Goal: Task Accomplishment & Management: Complete application form

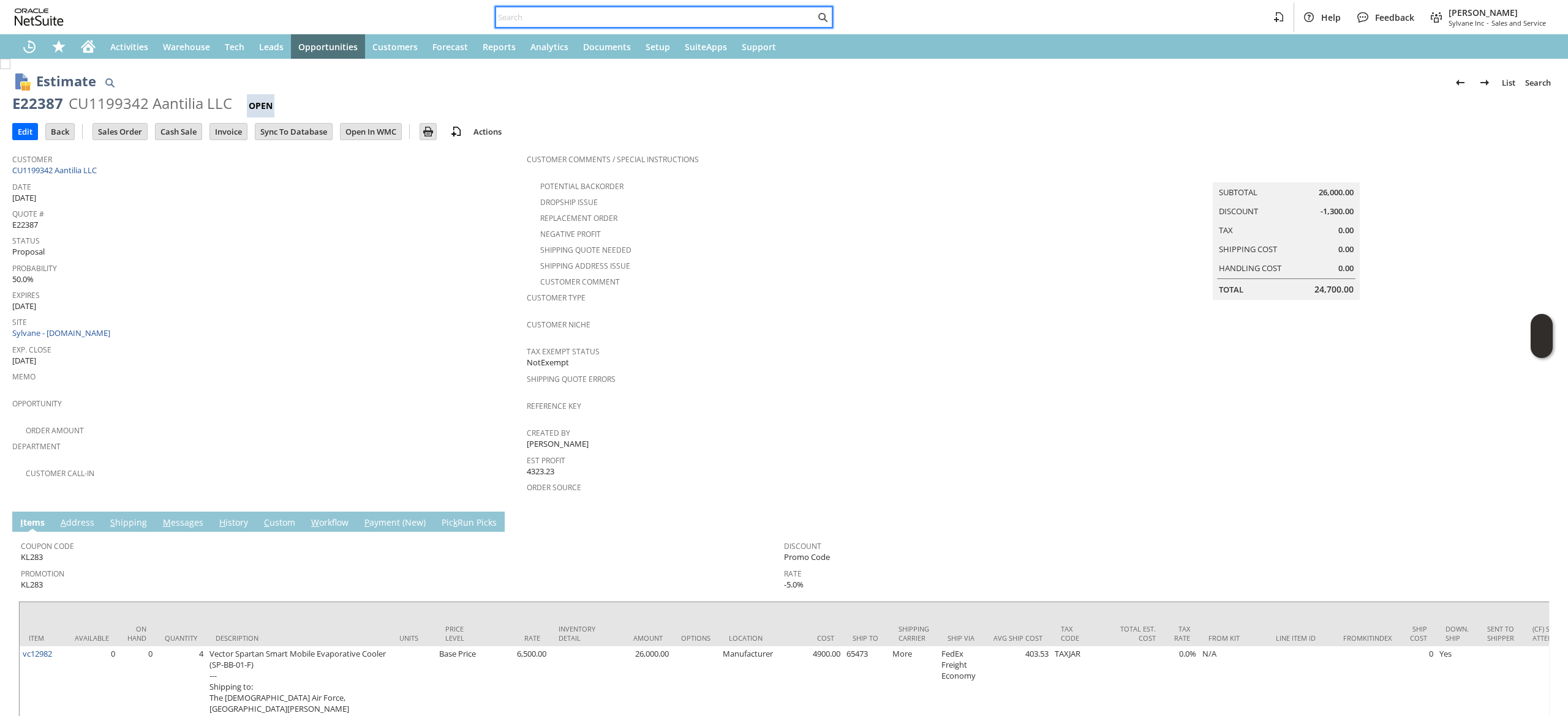
click at [637, 21] on input "text" at bounding box center [655, 17] width 319 height 15
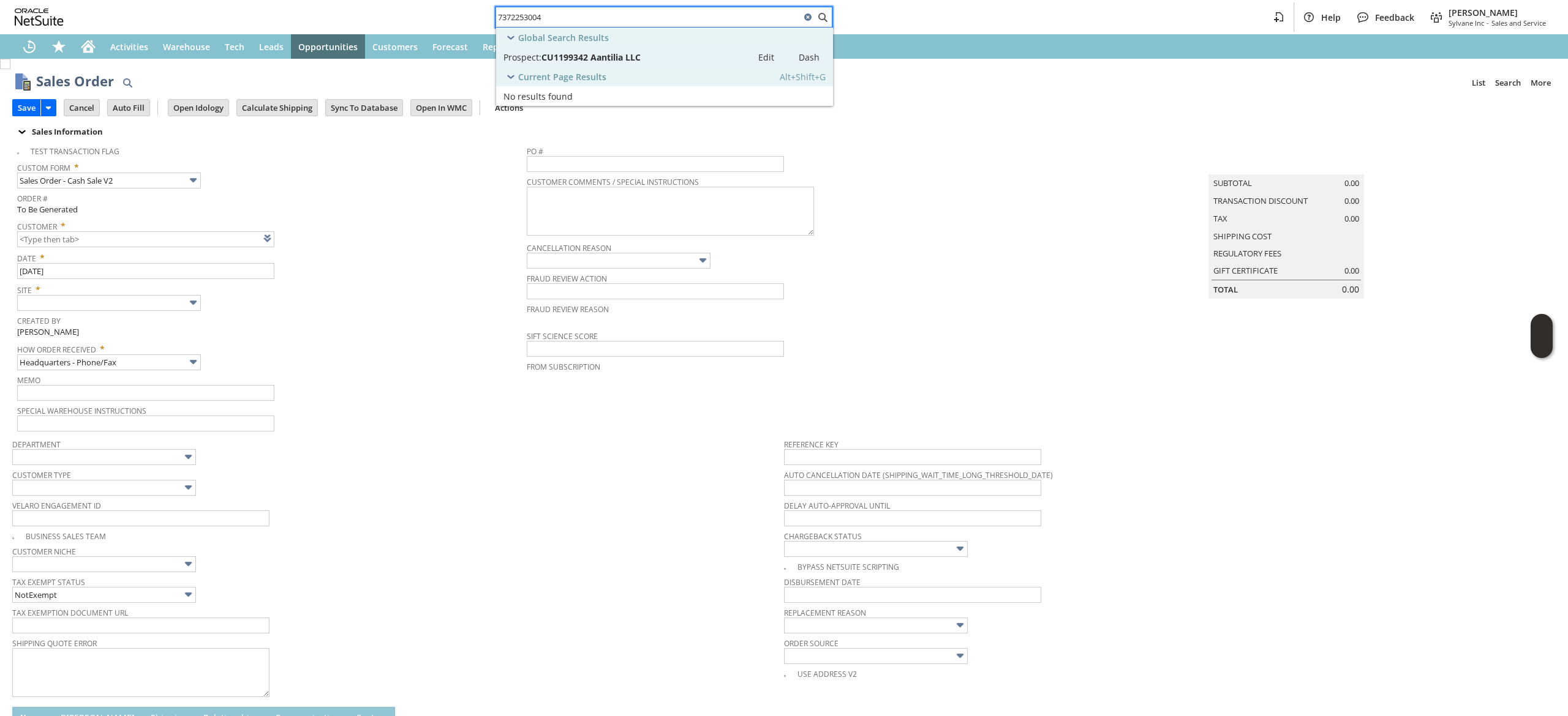
scroll to position [286, 0]
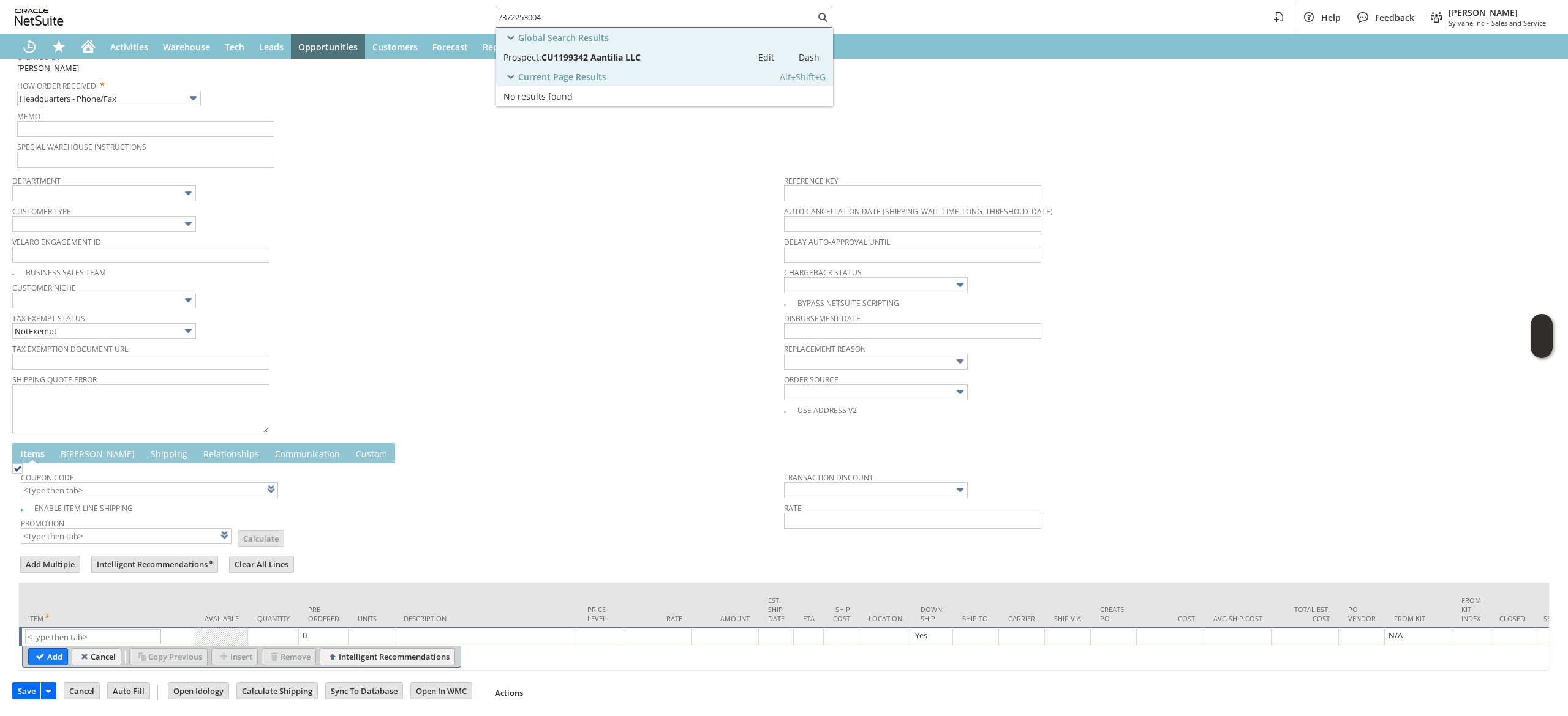
click at [1188, 294] on div "Bypass NetSuite Scripting" at bounding box center [1169, 301] width 771 height 14
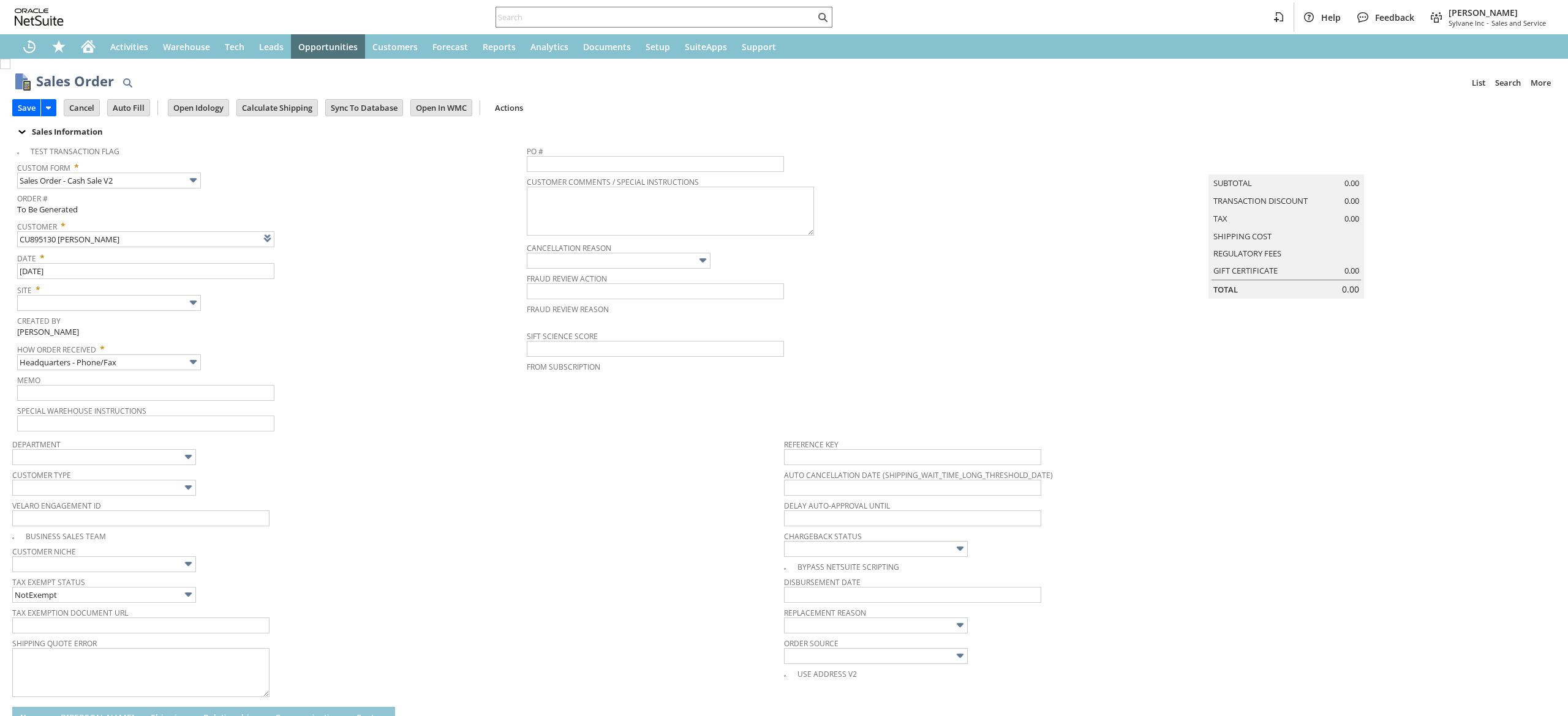
type input "Intelligent Recommendations ⁰"
click at [106, 290] on span "Site *" at bounding box center [269, 288] width 504 height 15
click at [105, 291] on span "Site *" at bounding box center [269, 288] width 504 height 15
click at [101, 298] on input "text" at bounding box center [109, 303] width 184 height 16
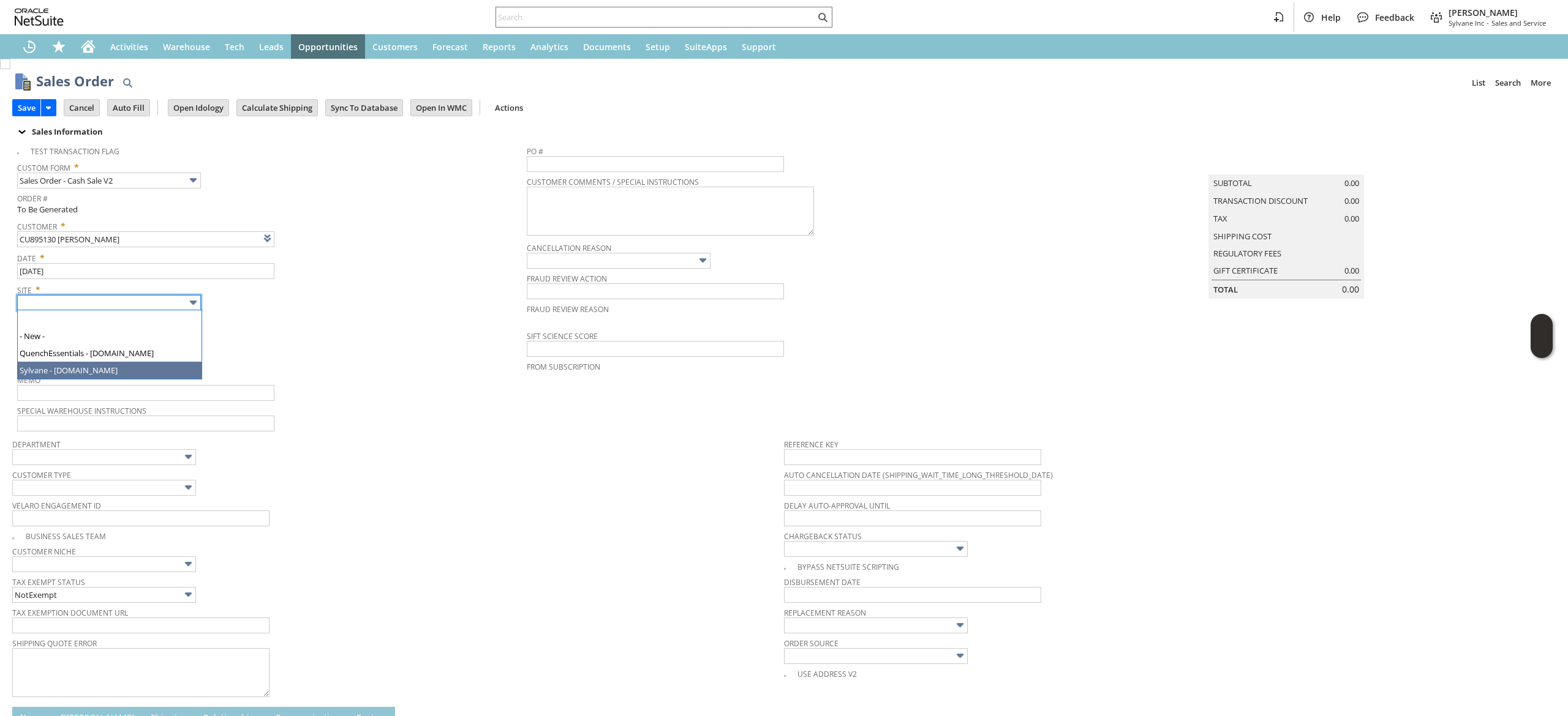
type input "Sylvane - [DOMAIN_NAME]"
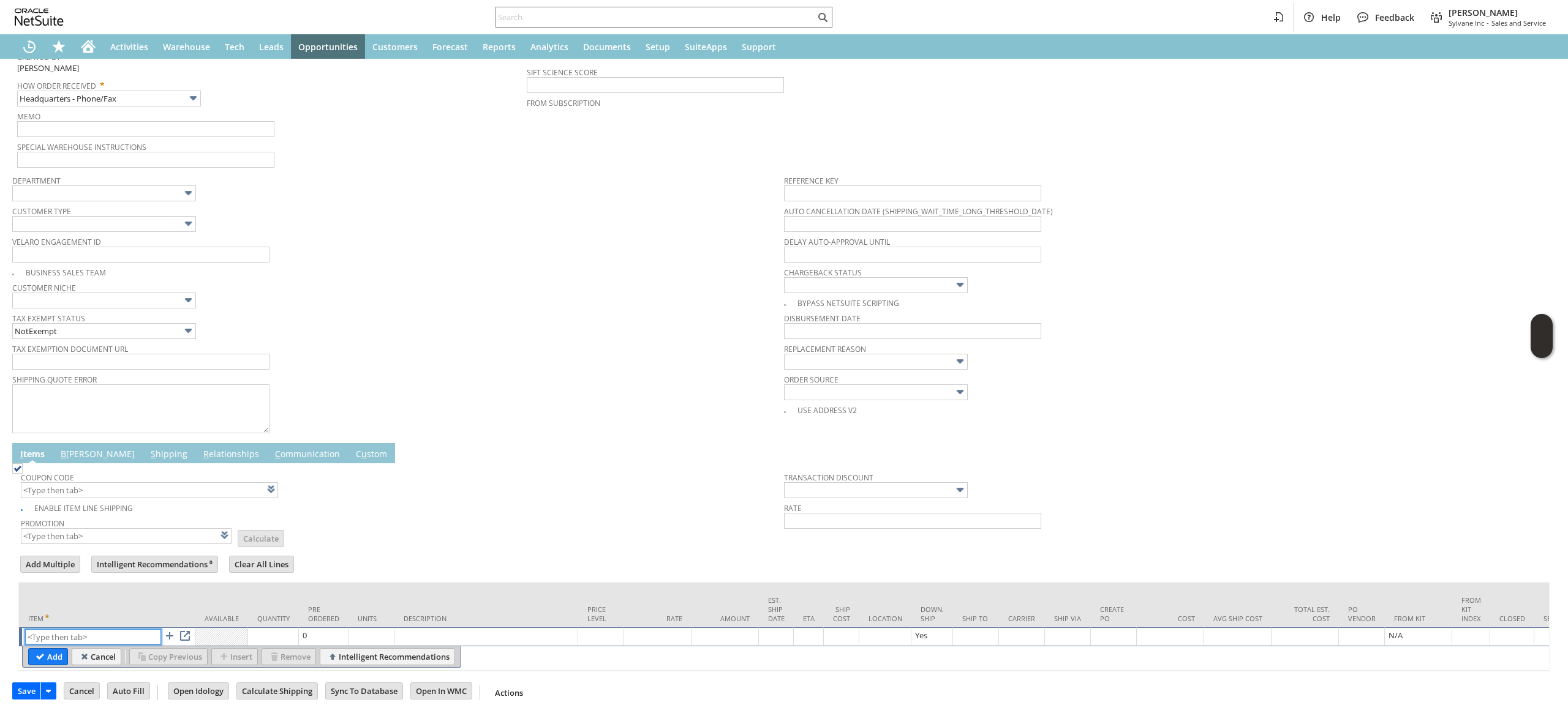
click at [103, 629] on input "text" at bounding box center [93, 636] width 136 height 15
paste input "sa663"
type input "sa663"
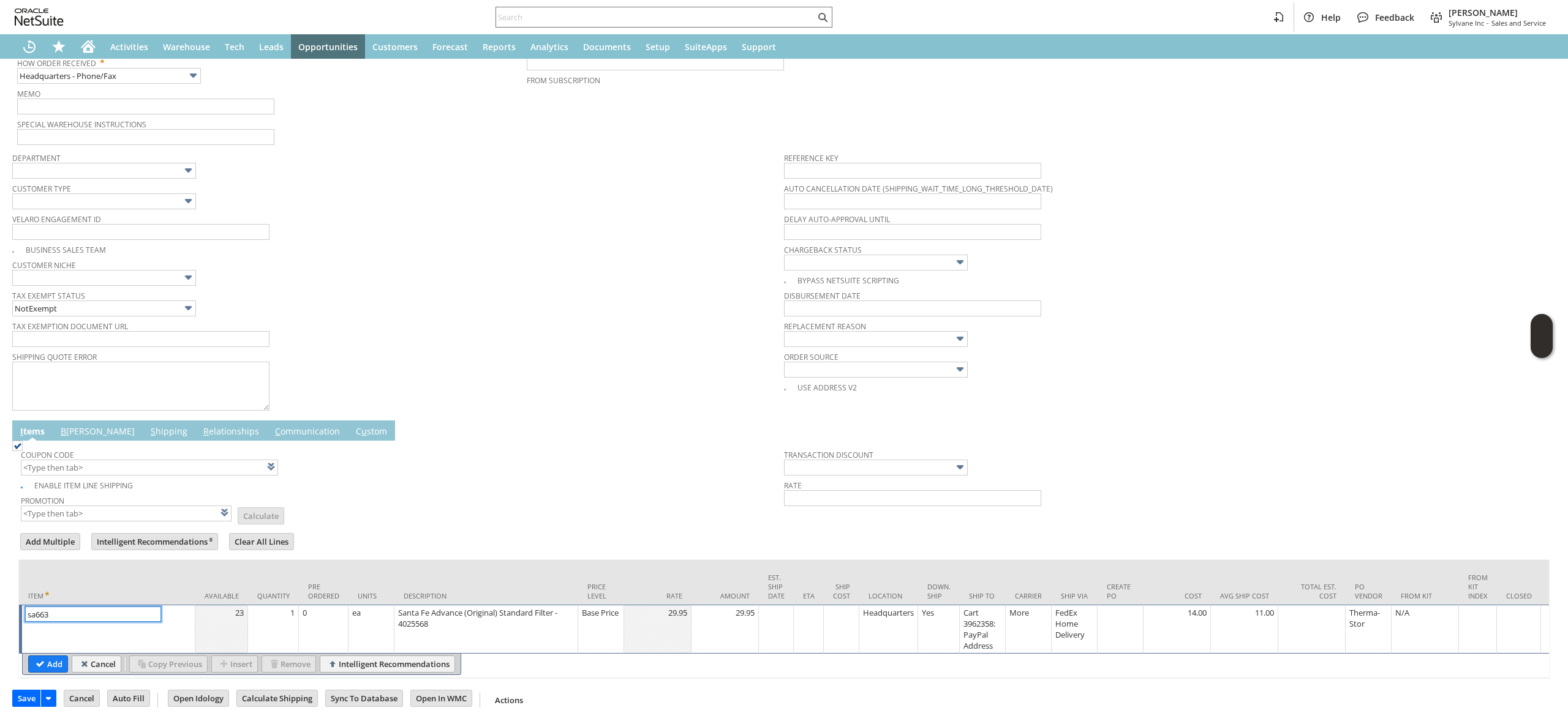
type input "1"
type input "sa663"
click at [50, 672] on input "Add" at bounding box center [48, 664] width 39 height 16
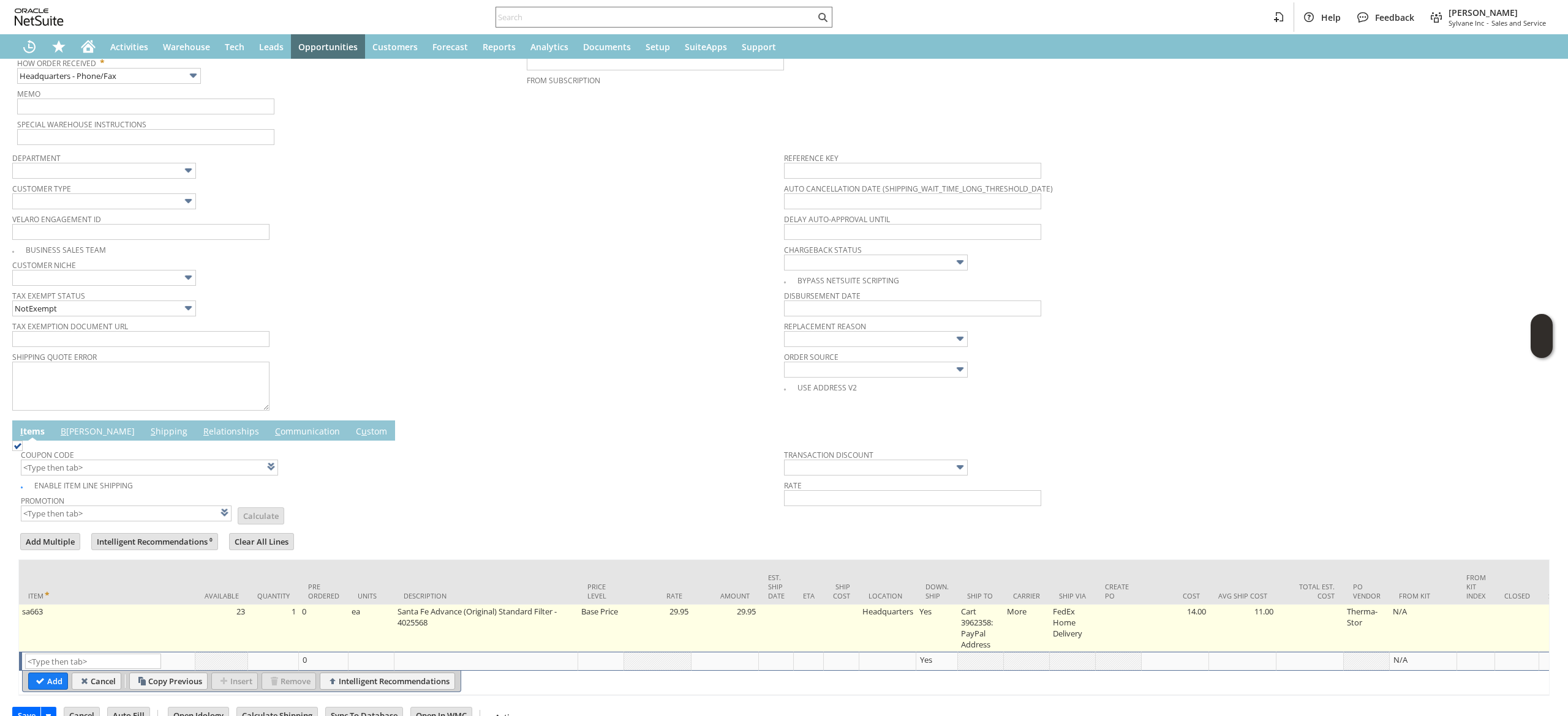
click at [275, 621] on td "1" at bounding box center [273, 628] width 51 height 47
type input "1"
type input "sa663"
type input "OK"
type input "Make Copy"
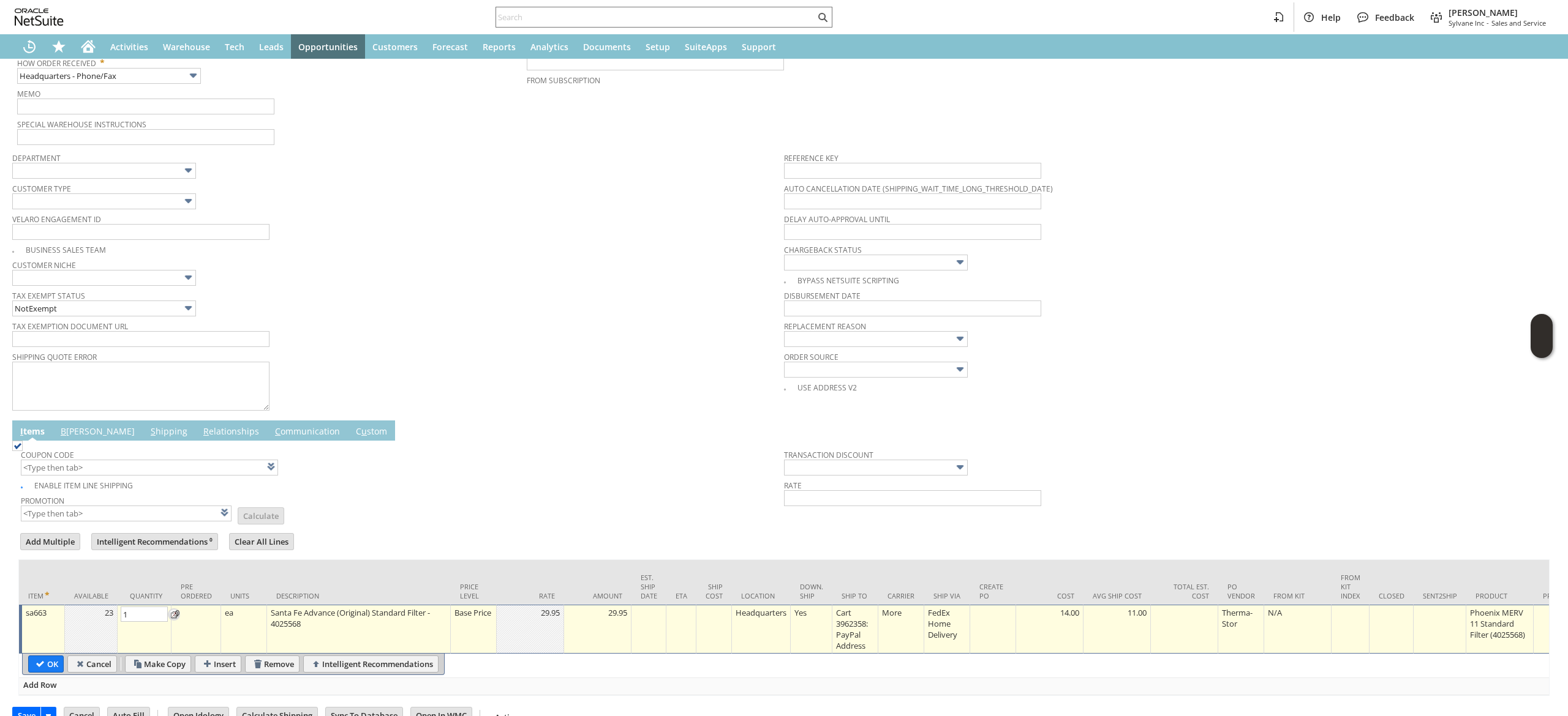
type input "Intelligent Recommendations¹⁰"
type input "2"
click at [44, 665] on input "OK" at bounding box center [46, 664] width 34 height 16
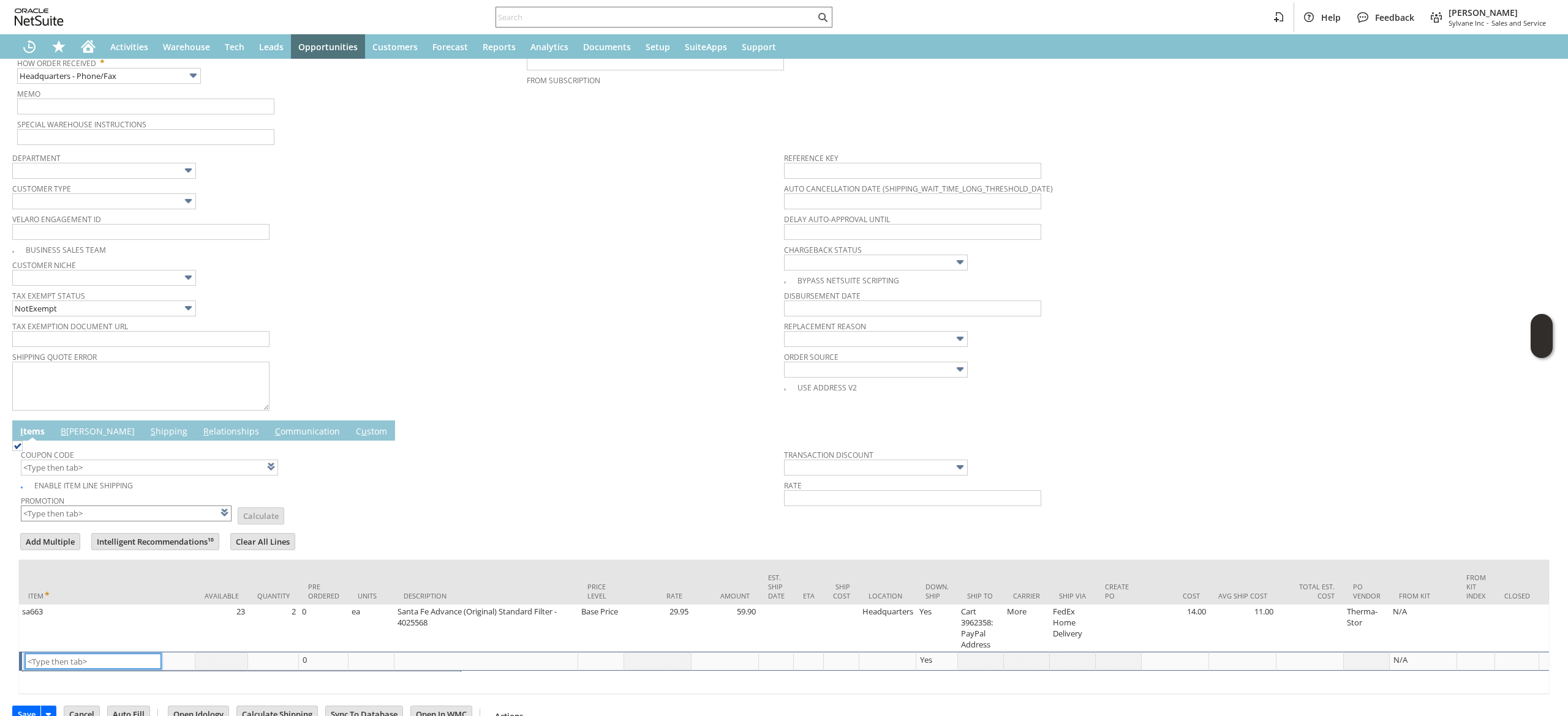
click at [99, 515] on input "text" at bounding box center [126, 513] width 211 height 16
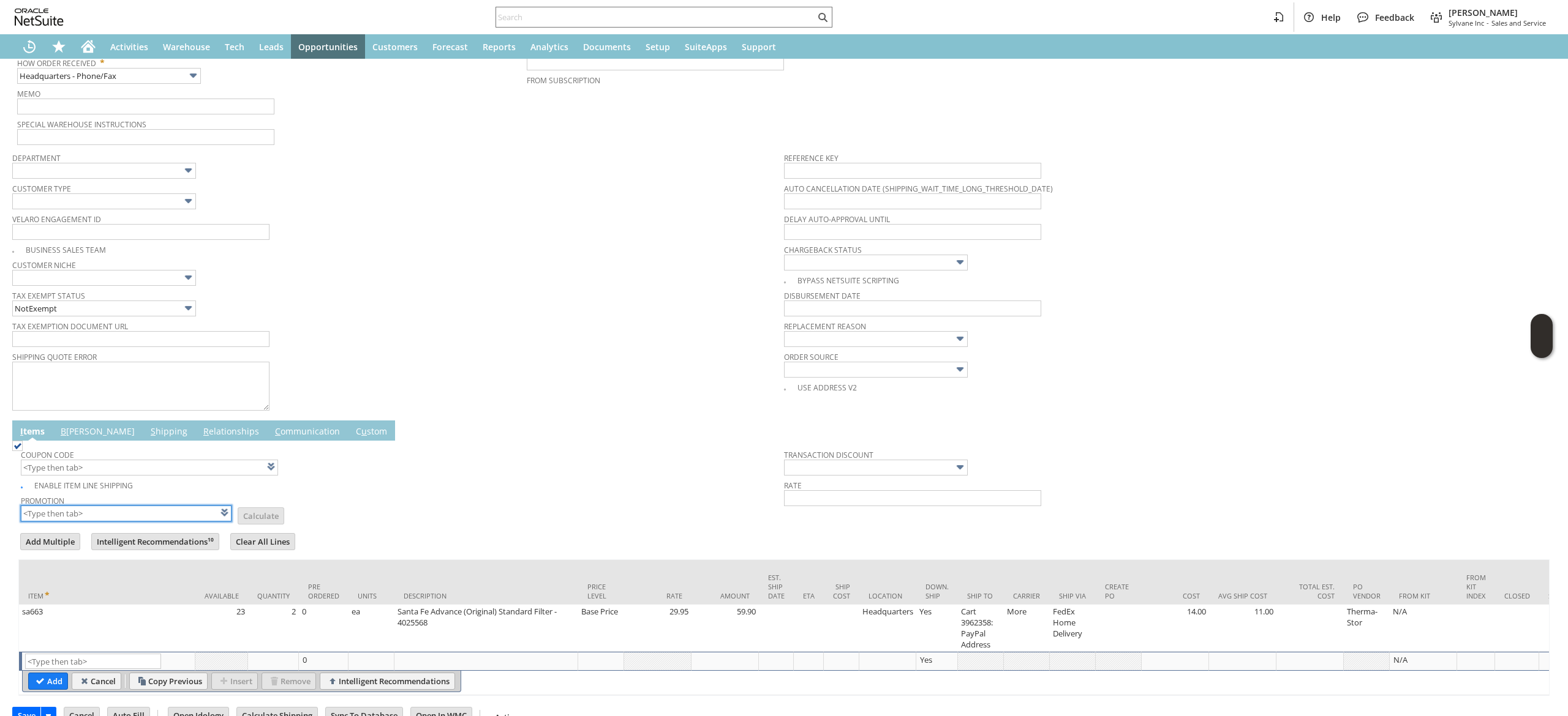
click at [99, 515] on input "text" at bounding box center [126, 513] width 211 height 16
type input "XA325"
click at [406, 517] on td "Promotion XA325 List Calculate" at bounding box center [402, 507] width 763 height 31
type input "XA325"
type input "Promo Code"
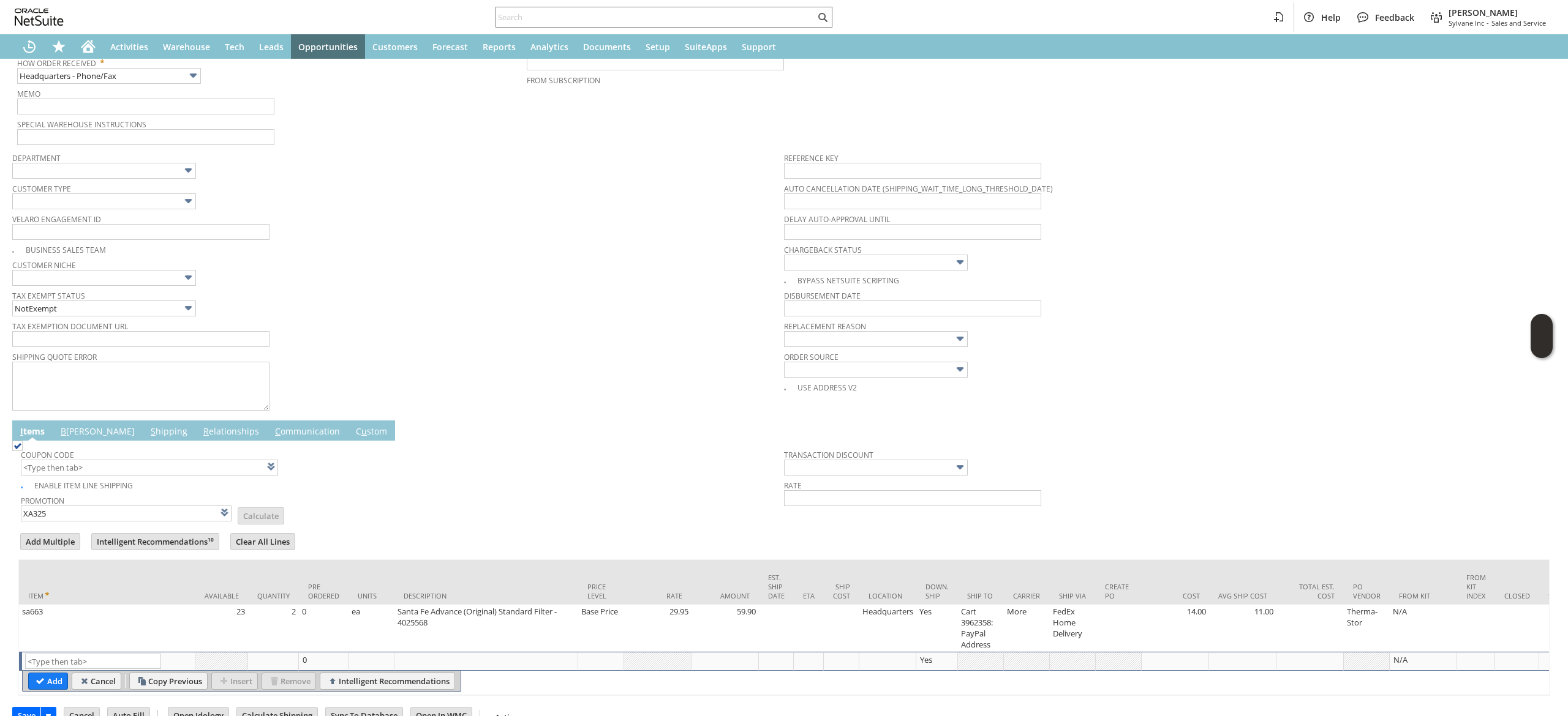
type input "-5.0%"
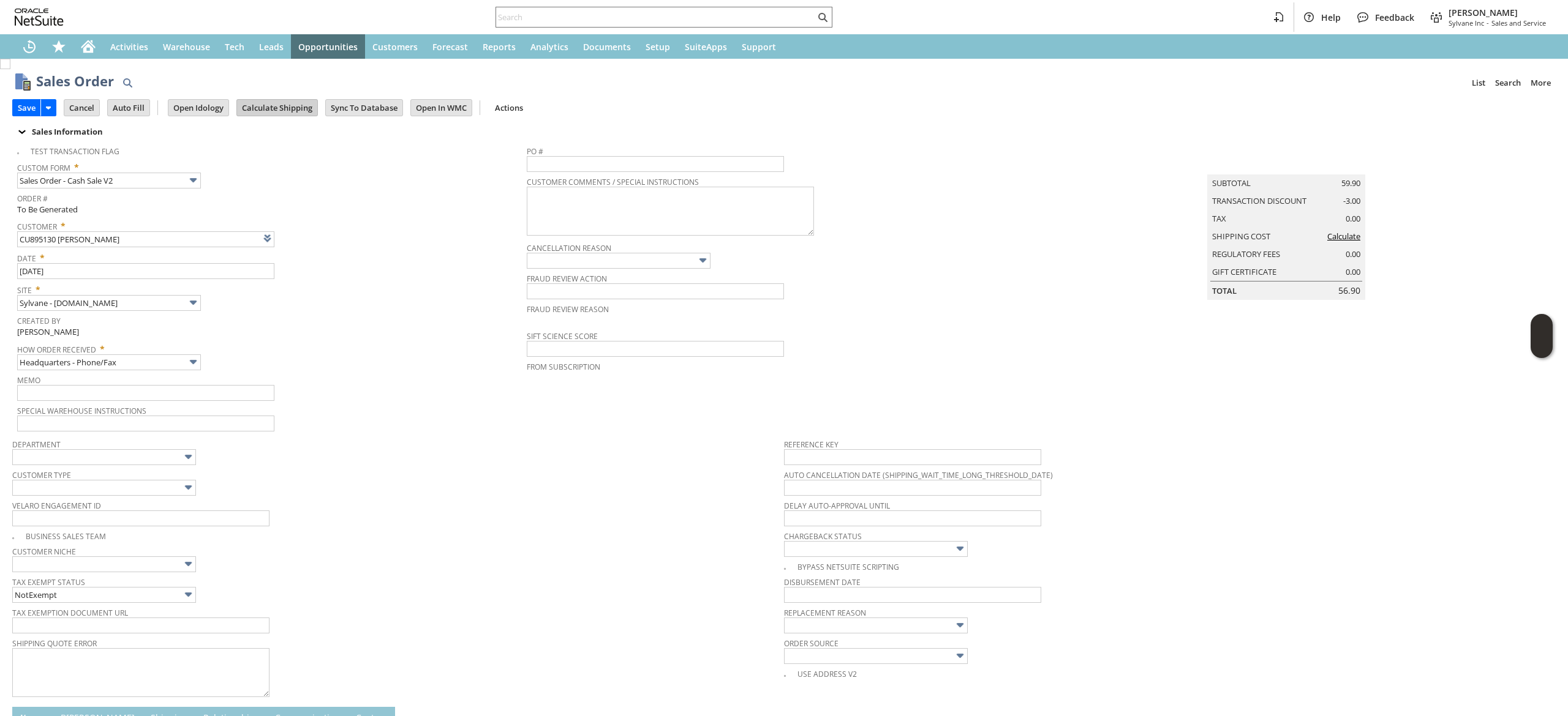
click at [297, 110] on input "Calculate Shipping" at bounding box center [277, 108] width 80 height 16
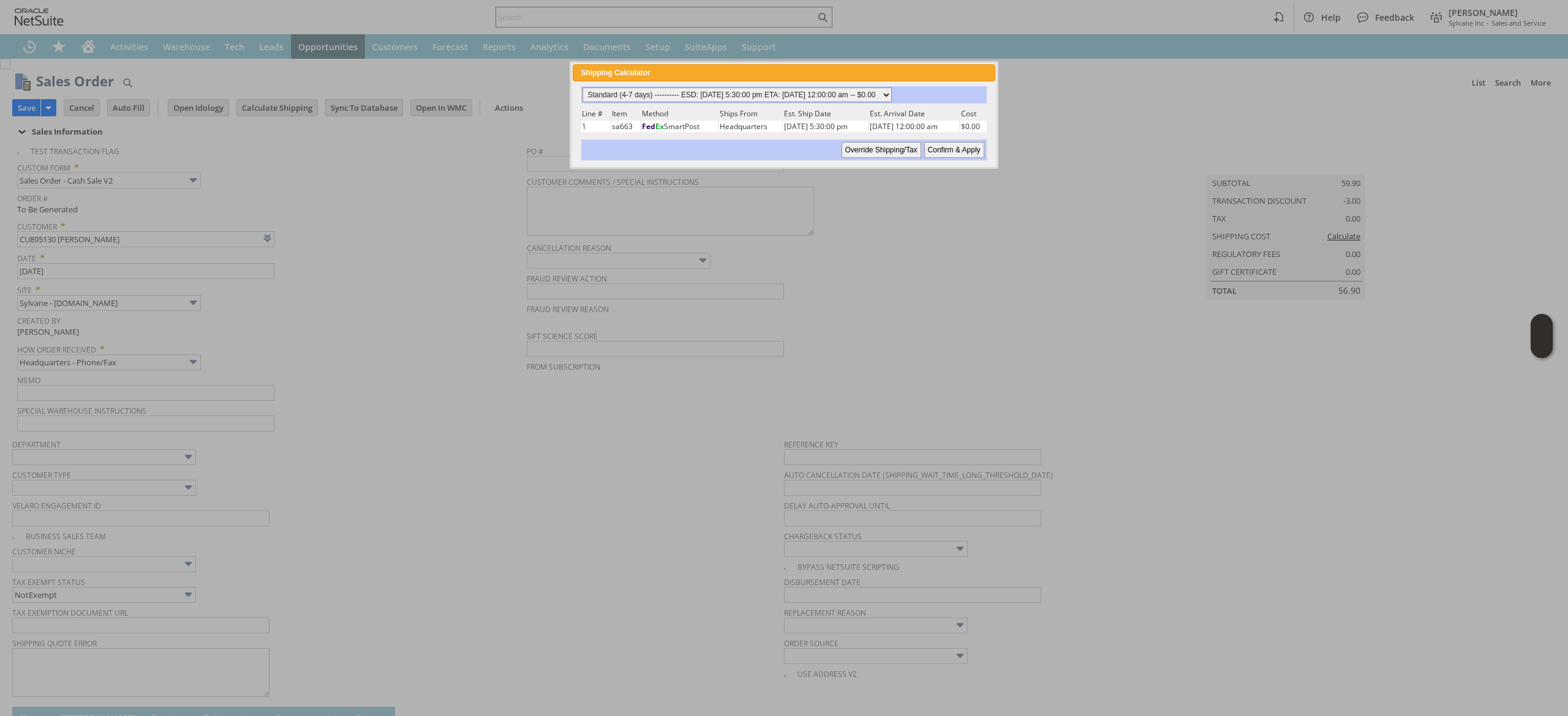
click at [802, 88] on select "Standard (4-7 days) ---------- ESD: 08/20/2025 5:30:00 pm ETA: 08/26/2025 12:00…" at bounding box center [736, 95] width 309 height 15
select select "2 Day ------------------------ ESD: 08/20/2025 5:30:00 pm ETA: 08/22/2025 12:00…"
click at [582, 88] on select "Standard (4-7 days) ---------- ESD: 08/20/2025 5:30:00 pm ETA: 08/26/2025 12:00…" at bounding box center [736, 95] width 309 height 15
click at [952, 143] on input "Confirm & Apply" at bounding box center [954, 150] width 60 height 16
type input "Add"
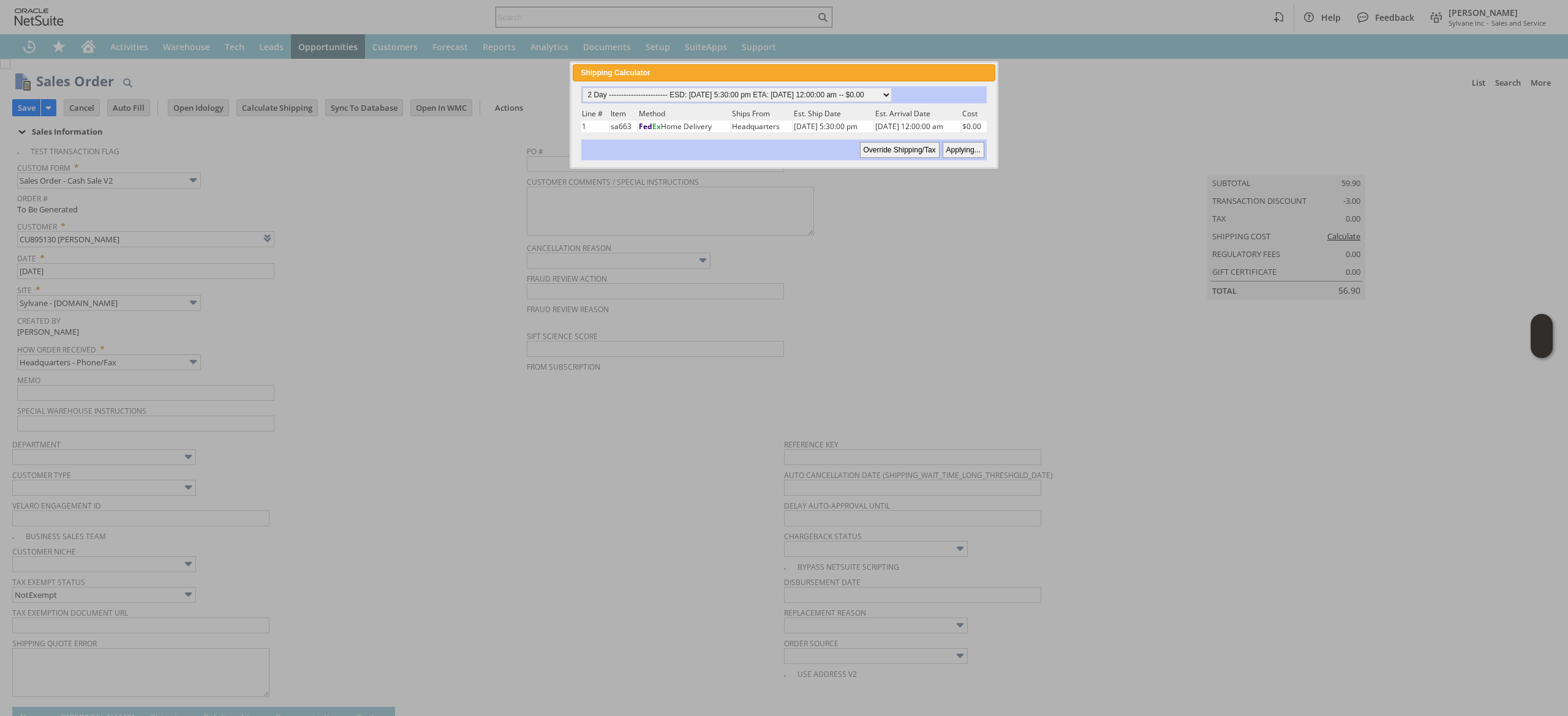
type input "Copy Previous"
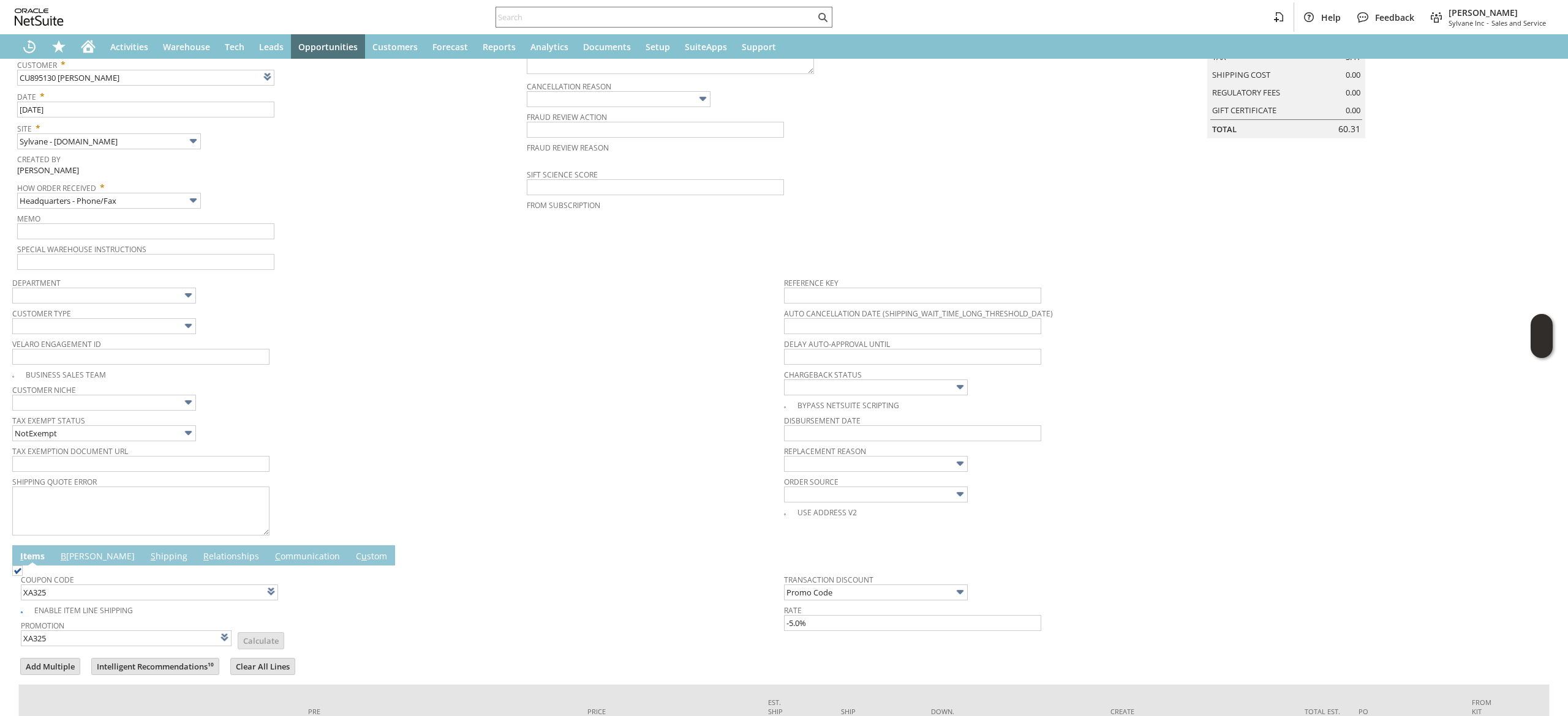
scroll to position [323, 0]
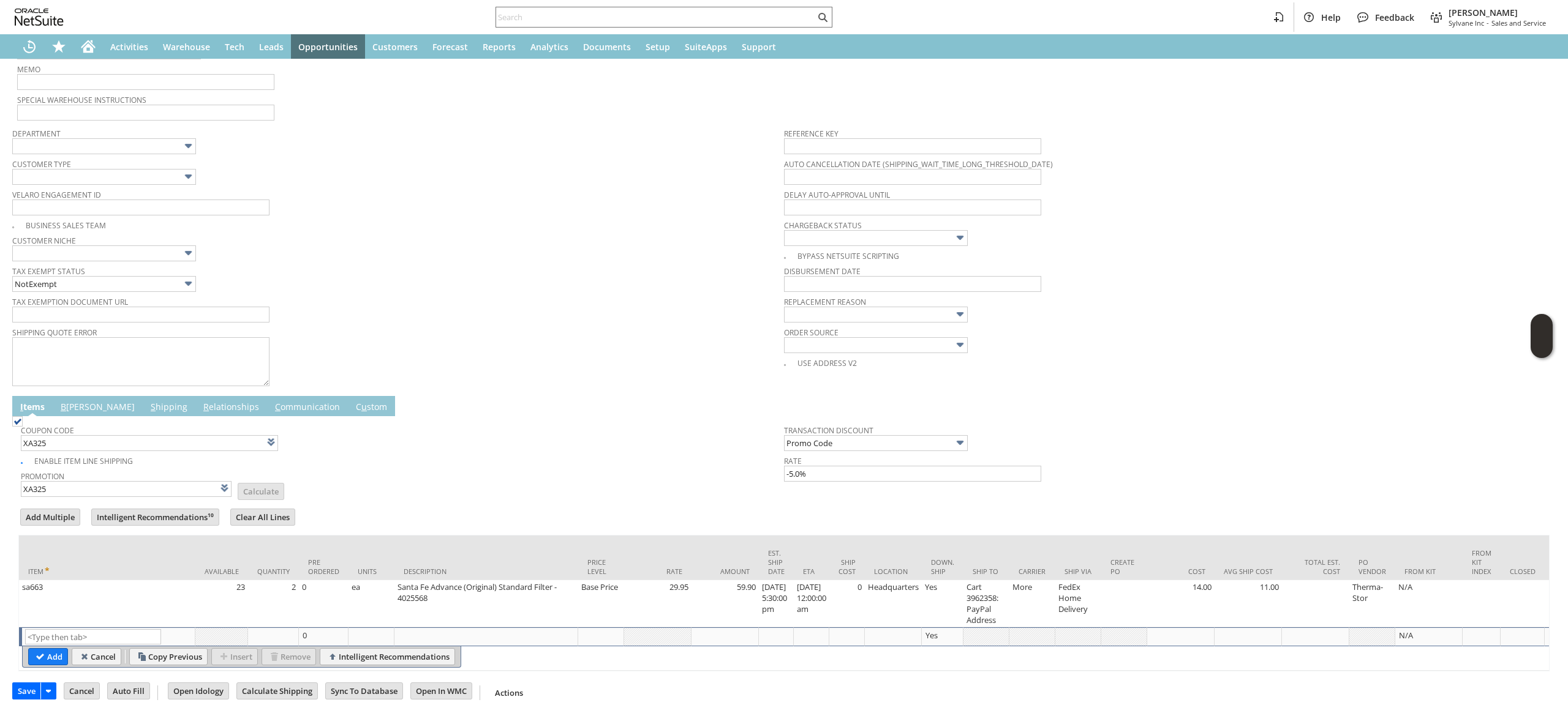
click at [74, 401] on link "B illing" at bounding box center [98, 408] width 80 height 14
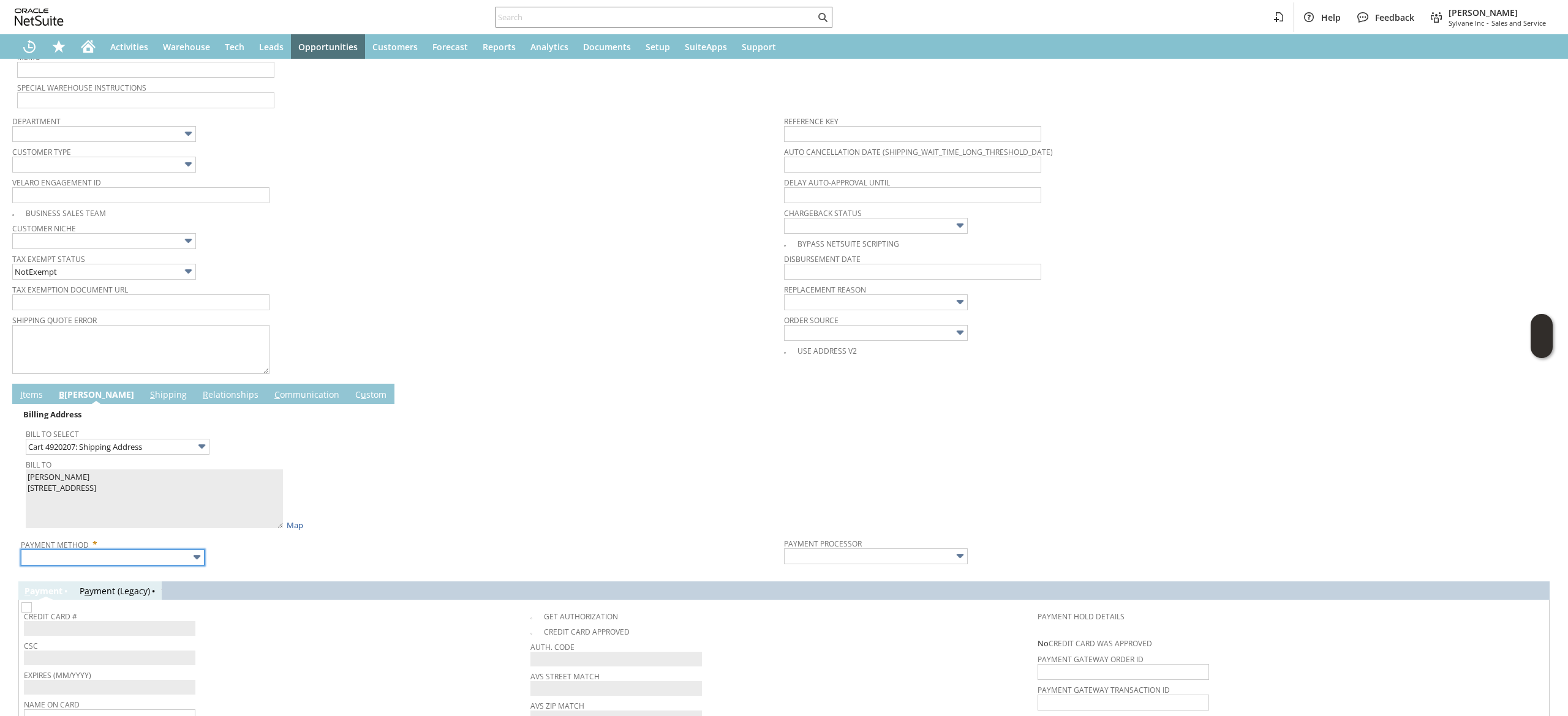
click at [103, 555] on input "text" at bounding box center [112, 558] width 184 height 16
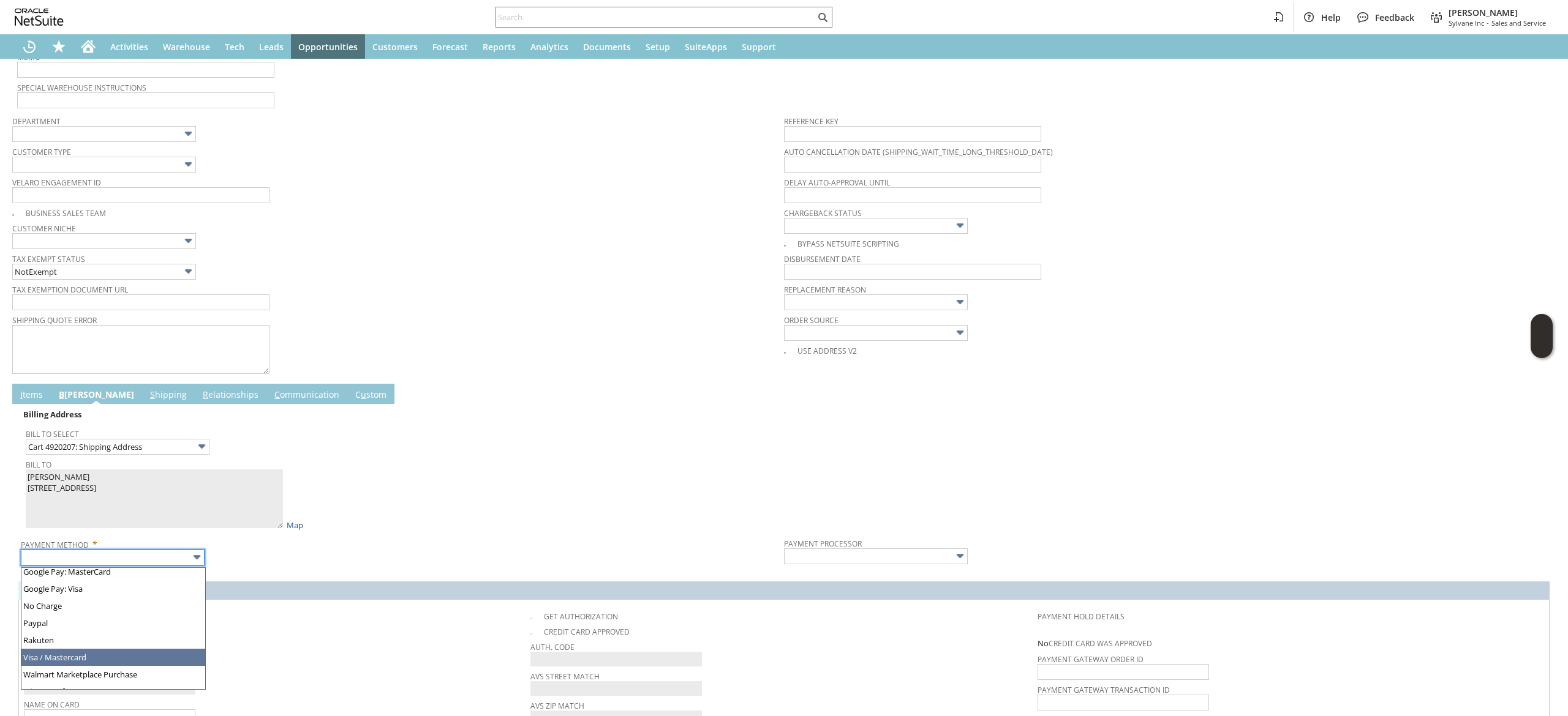
type input "Visa / Mastercard"
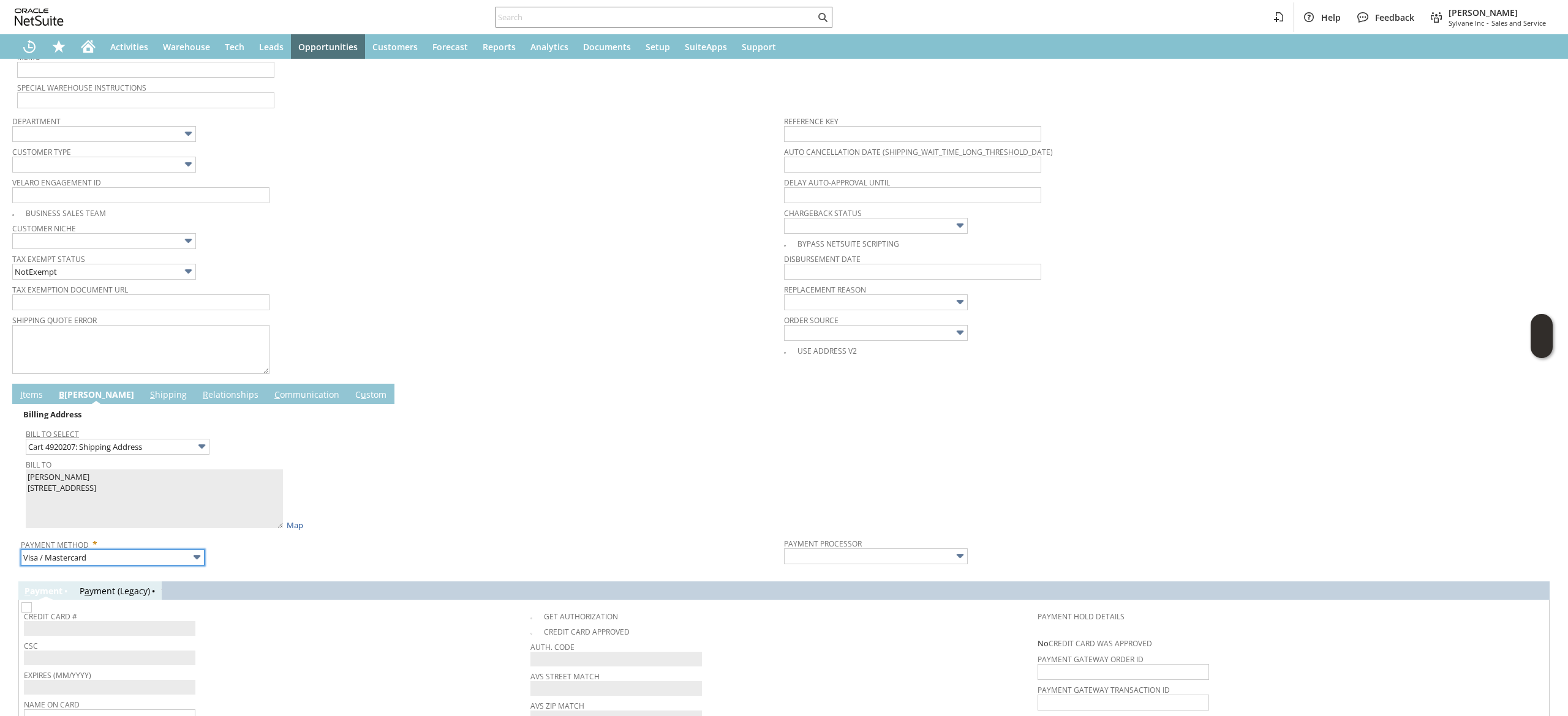
type input "Braintree"
checkbox input "true"
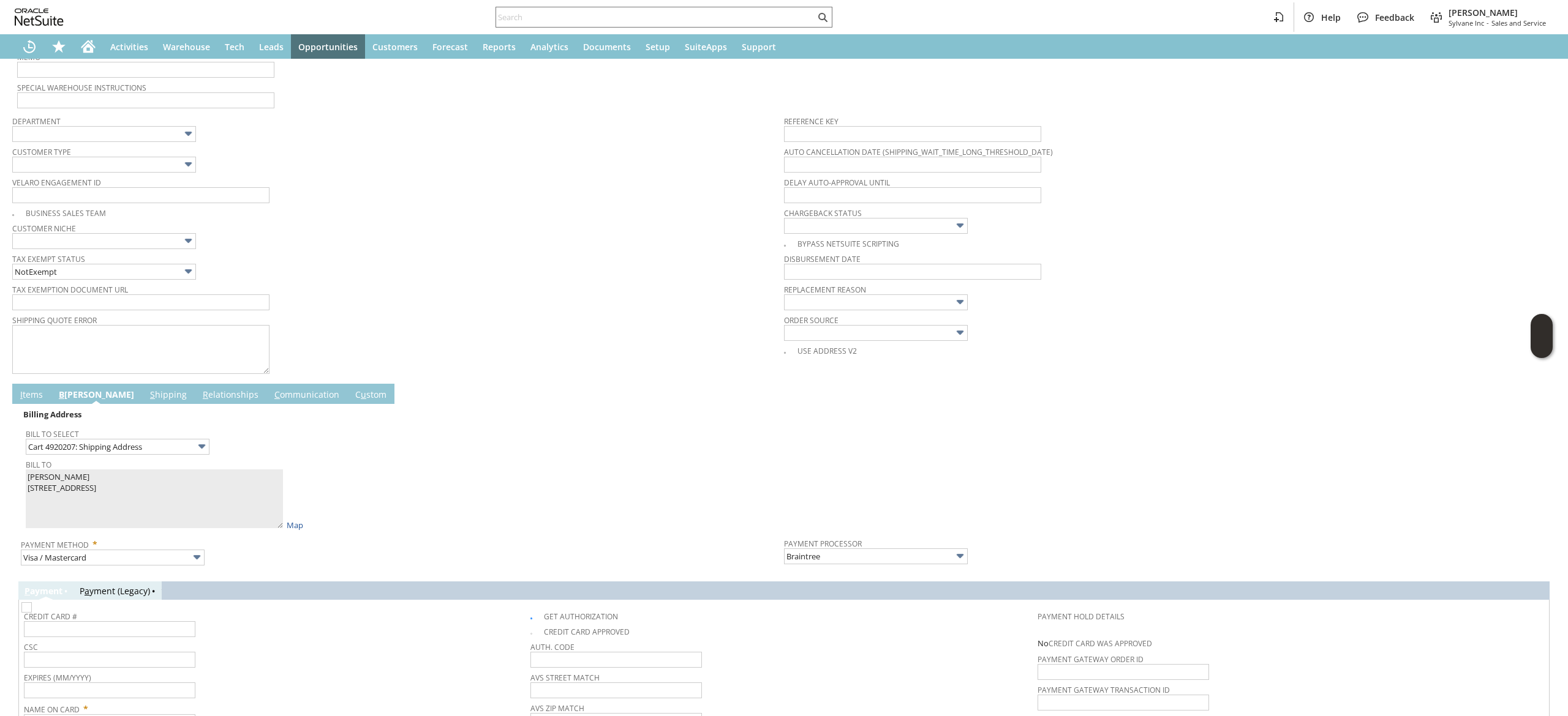
scroll to position [517, 0]
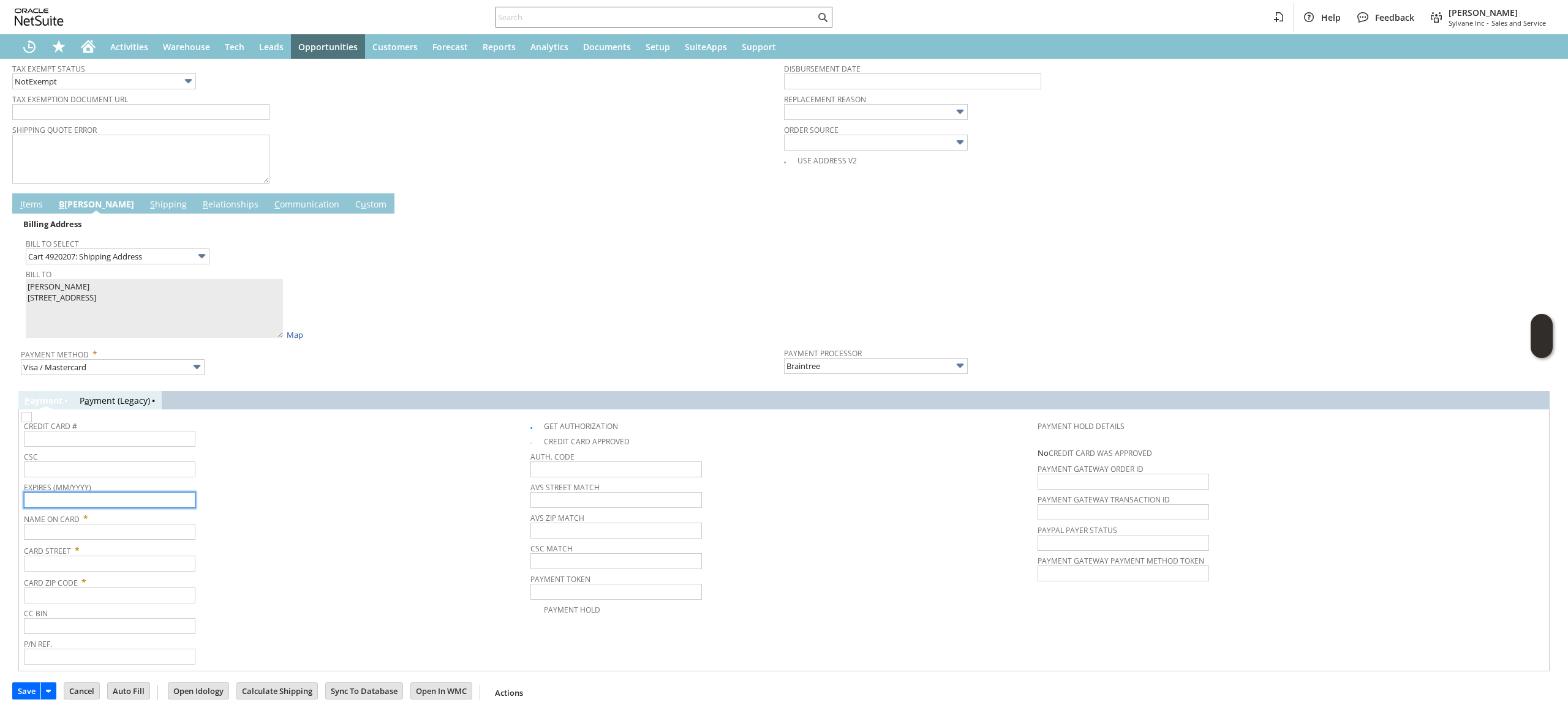
click at [71, 503] on input "text" at bounding box center [109, 500] width 171 height 16
click at [99, 425] on span "Credit Card #" at bounding box center [274, 424] width 500 height 14
click at [96, 435] on input "text" at bounding box center [109, 439] width 171 height 16
type input "4381002000598109"
click at [89, 531] on input "text" at bounding box center [109, 532] width 171 height 16
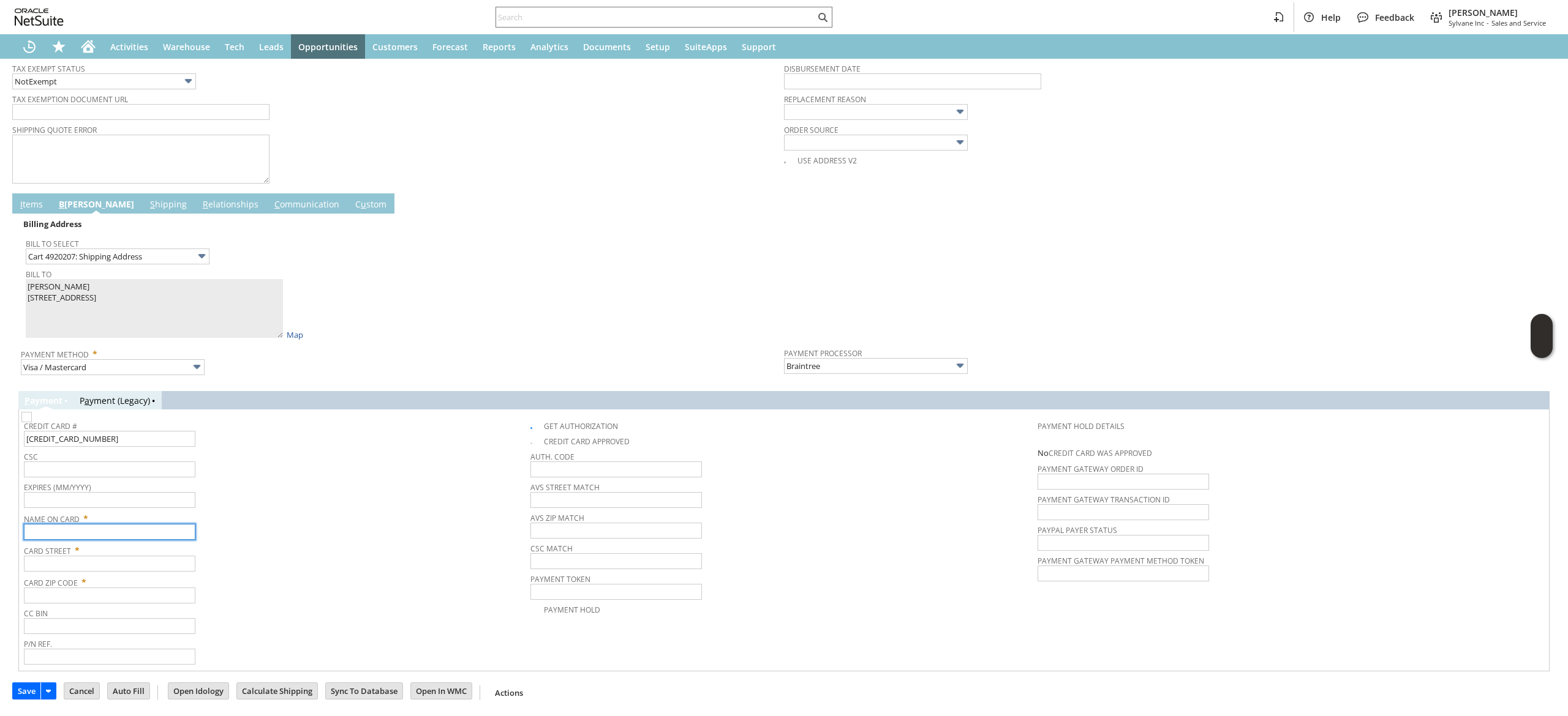
paste input "[PERSON_NAME]"
type input "[PERSON_NAME]"
click at [104, 474] on input "text" at bounding box center [109, 469] width 171 height 16
type input "240"
click at [111, 505] on input "text" at bounding box center [109, 500] width 171 height 16
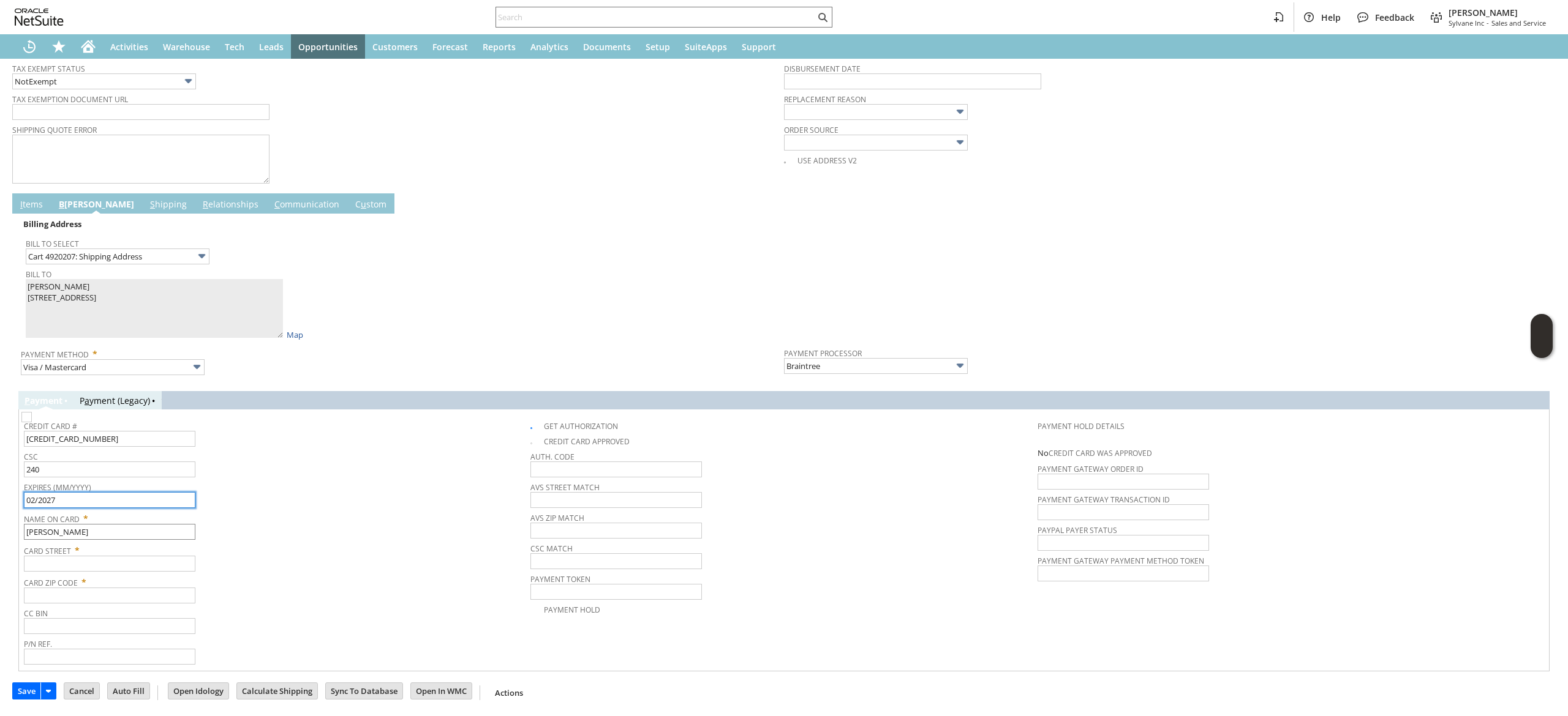
type input "02/2027"
click at [189, 533] on input "[PERSON_NAME]" at bounding box center [109, 532] width 171 height 16
click at [130, 573] on span "Card Zip Code *" at bounding box center [274, 580] width 500 height 15
click at [132, 569] on input "text" at bounding box center [109, 564] width 171 height 16
paste input "[STREET_ADDRESS]"
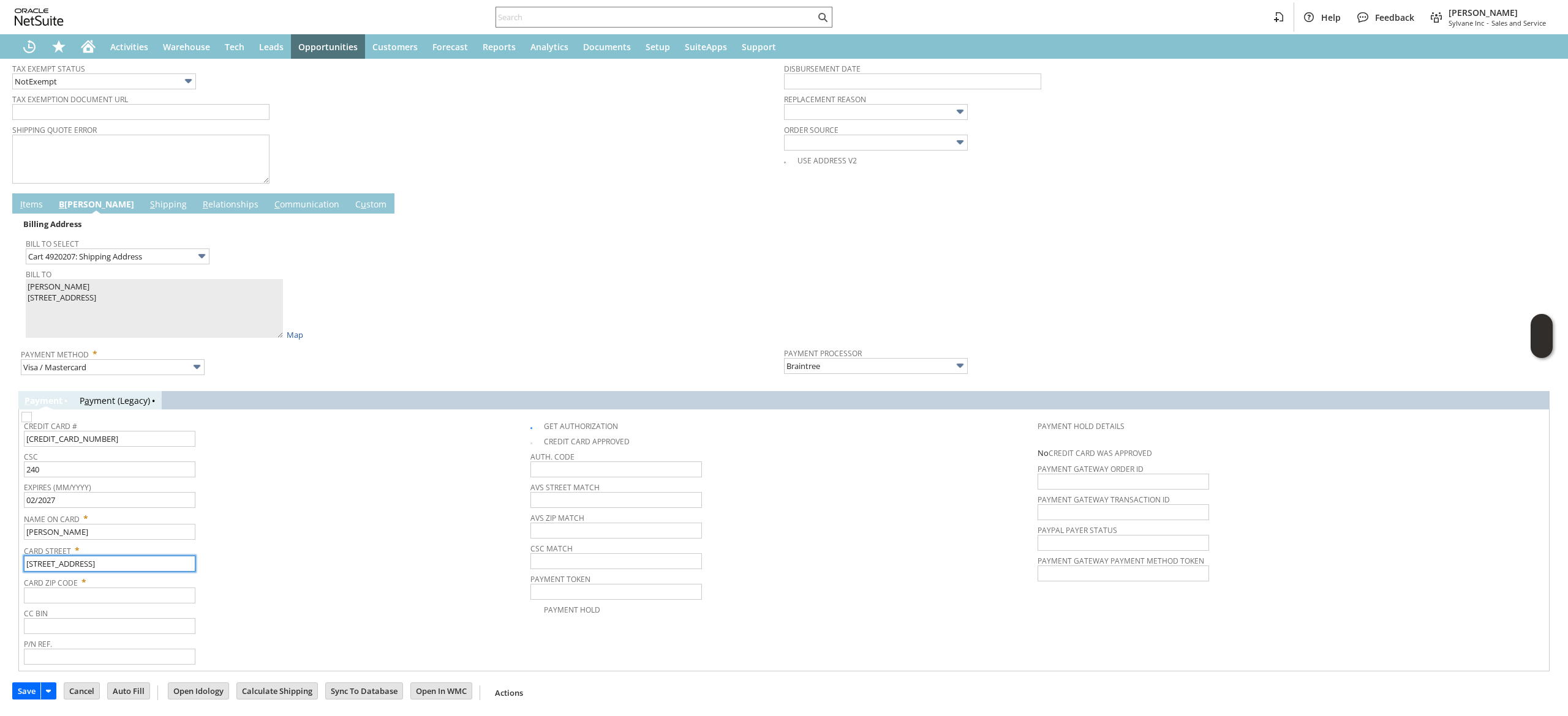
type input "[STREET_ADDRESS]"
click at [109, 602] on input "text" at bounding box center [109, 595] width 171 height 16
paste input "17702"
type input "17702"
click at [231, 595] on div "Card Zip Code * 17702" at bounding box center [274, 588] width 500 height 31
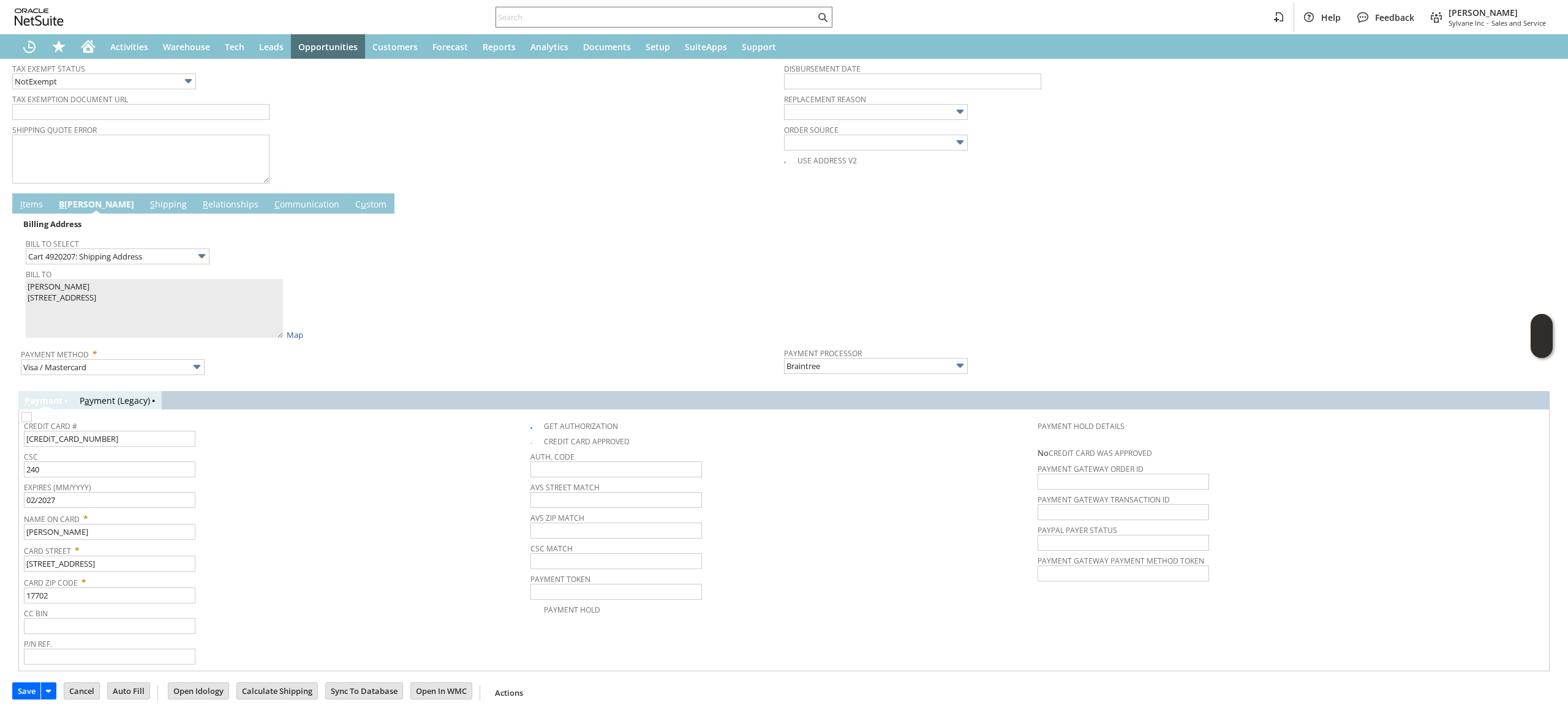
scroll to position [0, 0]
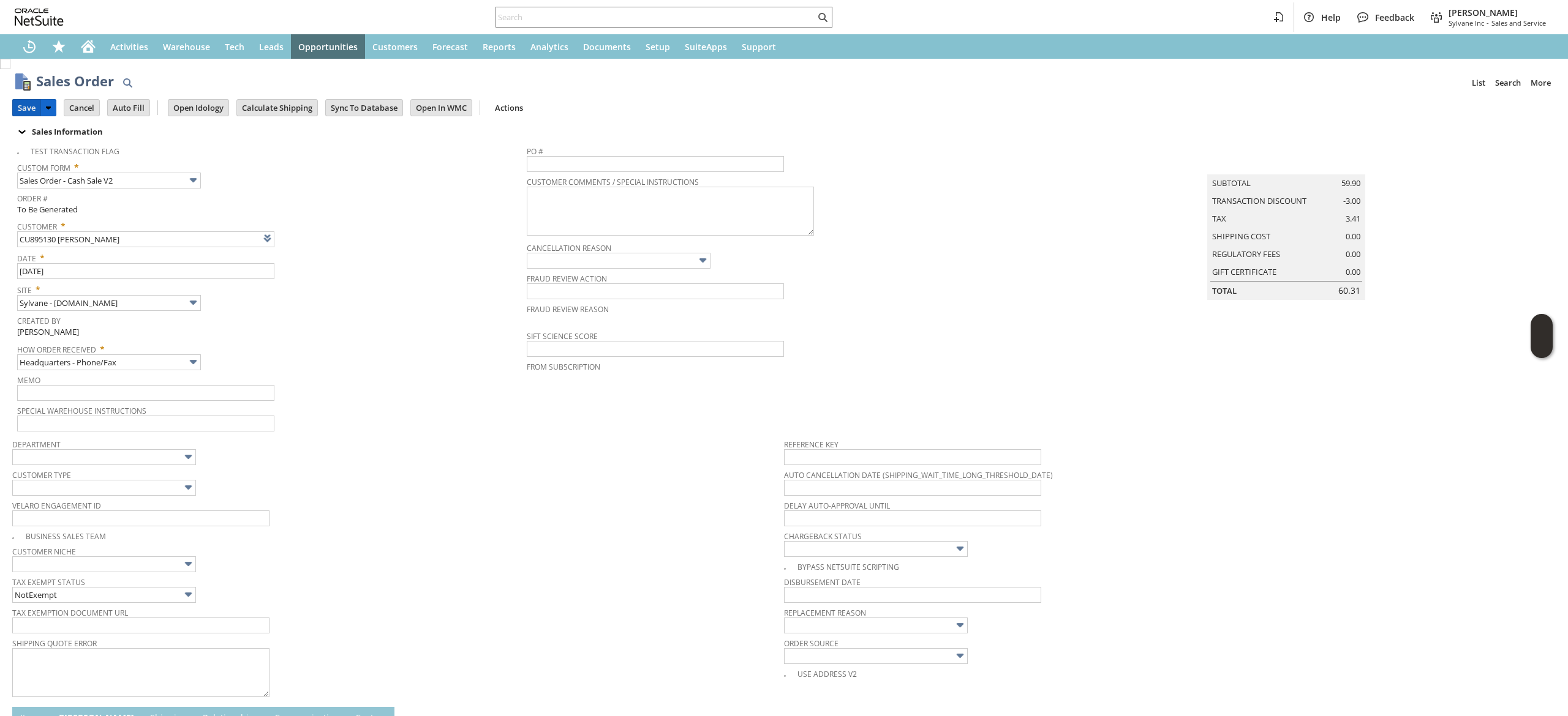
click at [22, 101] on input "Save" at bounding box center [26, 108] width 28 height 16
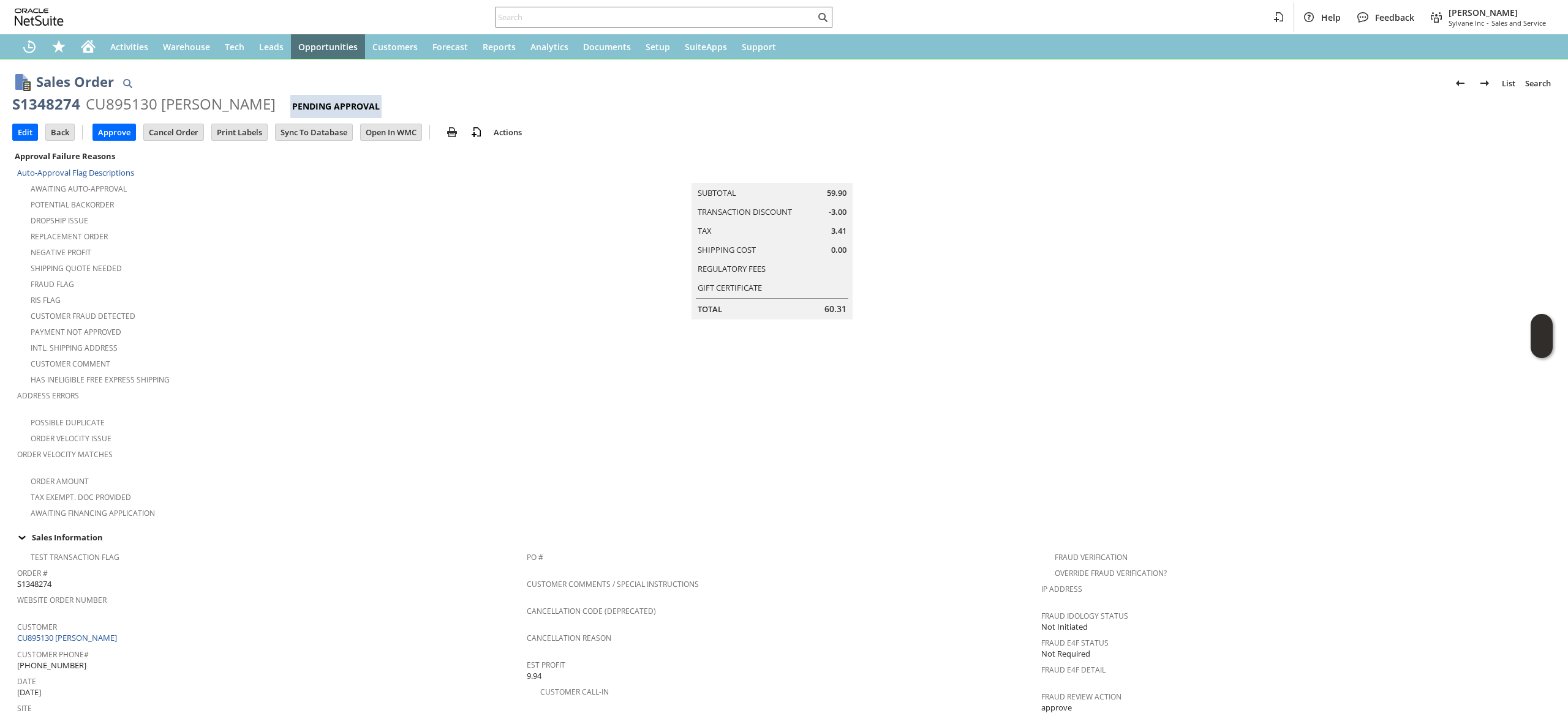
scroll to position [46, 0]
